Goal: Find specific page/section

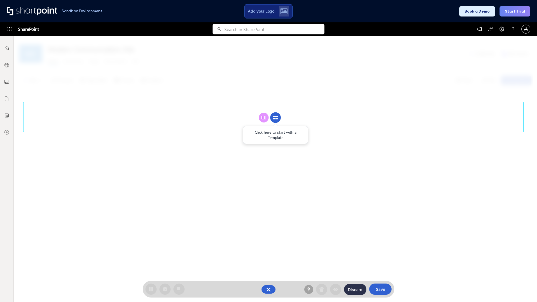
click at [275, 117] on circle at bounding box center [275, 117] width 11 height 11
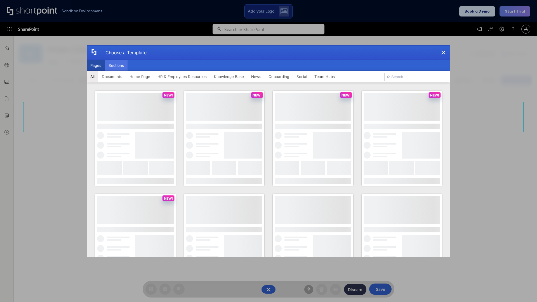
click at [116, 65] on button "Sections" at bounding box center [116, 65] width 23 height 11
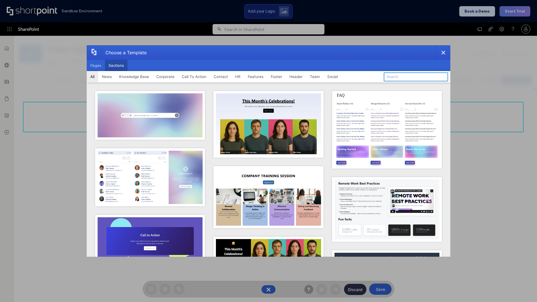
type input "FAQ 6"
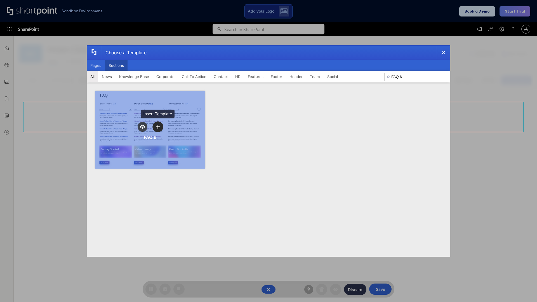
click at [158, 127] on icon "template selector" at bounding box center [158, 127] width 4 height 4
